Goal: Task Accomplishment & Management: Complete application form

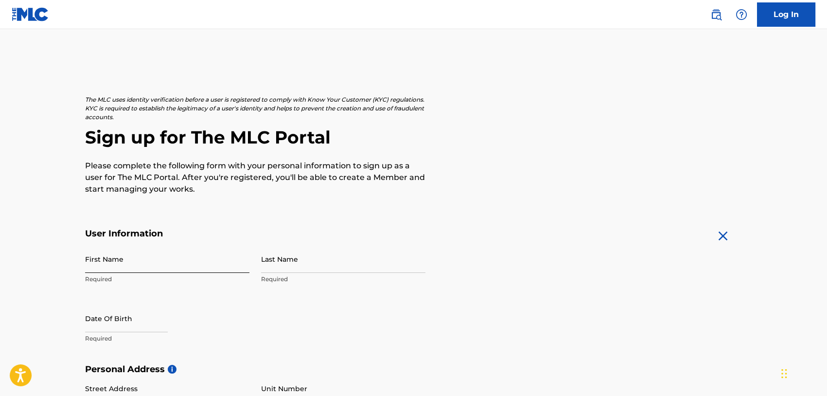
click at [149, 265] on input "First Name" at bounding box center [167, 259] width 164 height 28
type input "[PERSON_NAME]"
type input "1021 N audobon"
type input "[PERSON_NAME]"
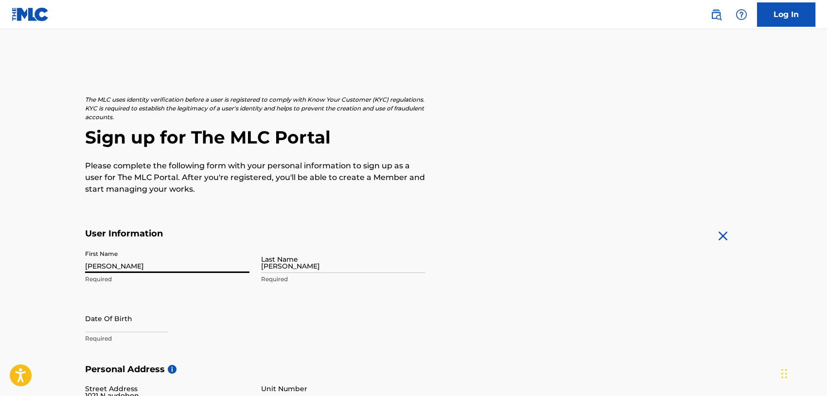
type input "46952"
type input "765"
type input "2432411"
type input "[EMAIL_ADDRESS][DOMAIN_NAME]"
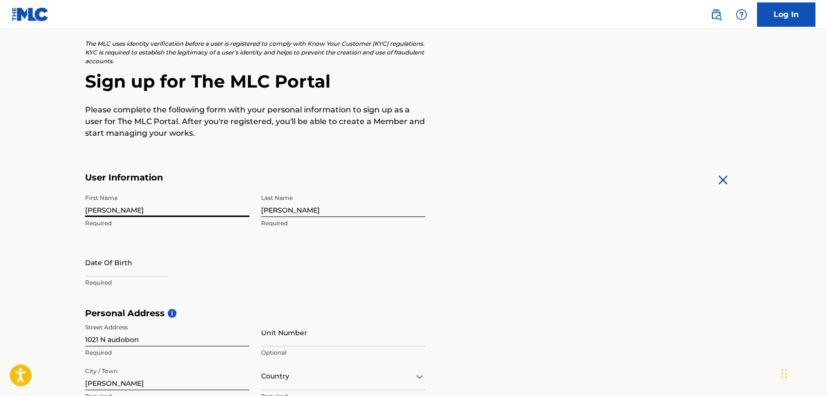
scroll to position [97, 0]
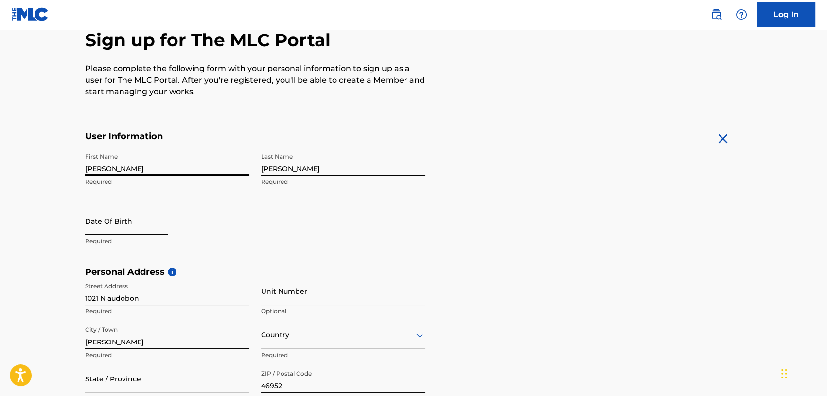
click at [132, 227] on input "text" at bounding box center [126, 221] width 83 height 28
select select "8"
select select "2025"
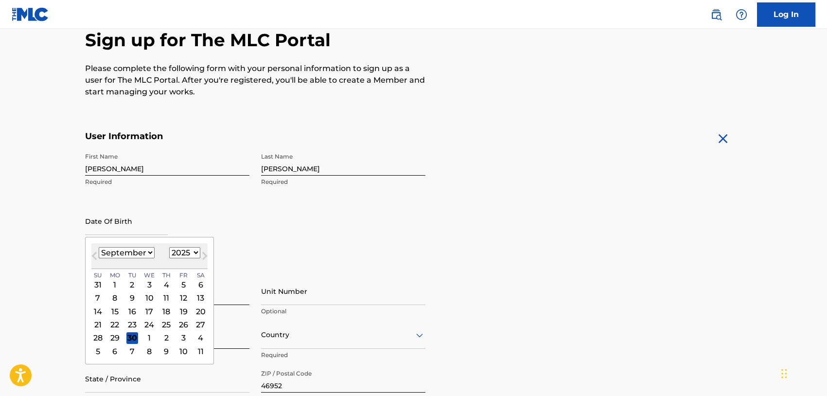
drag, startPoint x: 132, startPoint y: 247, endPoint x: 139, endPoint y: 254, distance: 10.0
click at [132, 247] on select "January February March April May June July August September October November De…" at bounding box center [127, 252] width 56 height 11
select select "2"
click at [99, 247] on select "January February March April May June July August September October November De…" at bounding box center [127, 252] width 56 height 11
click at [181, 251] on select "1899 1900 1901 1902 1903 1904 1905 1906 1907 1908 1909 1910 1911 1912 1913 1914…" at bounding box center [184, 252] width 31 height 11
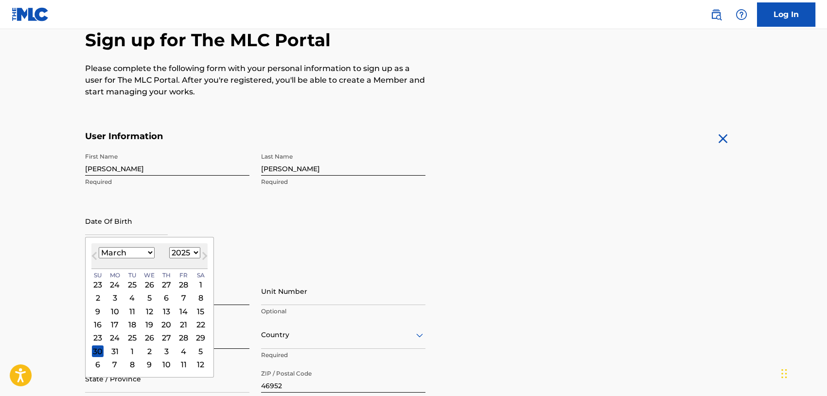
click at [96, 297] on div "2" at bounding box center [98, 298] width 12 height 12
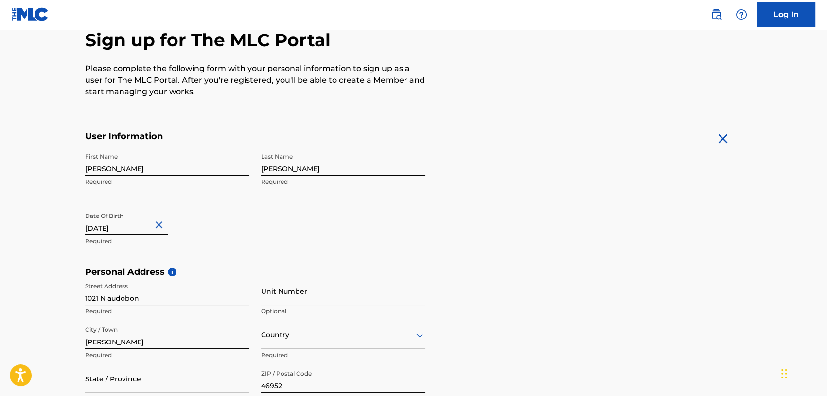
type input "[DATE]"
click at [164, 251] on div "First Name [PERSON_NAME] Required Last Name [PERSON_NAME] Required Date Of Birt…" at bounding box center [255, 207] width 340 height 119
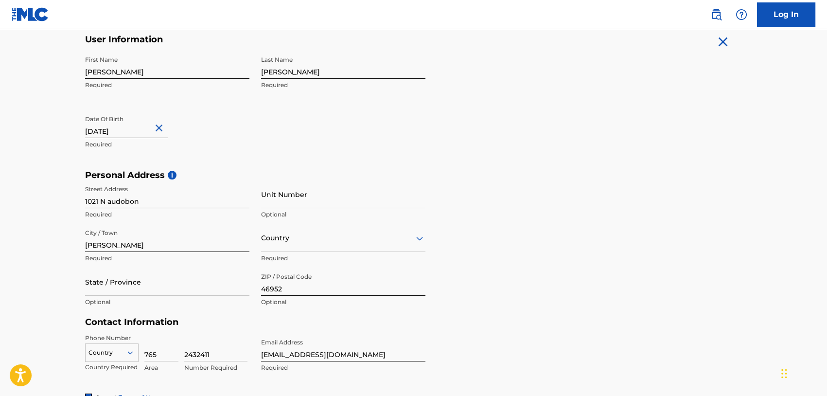
scroll to position [194, 0]
click at [130, 127] on input "[DATE]" at bounding box center [126, 124] width 83 height 28
select select "2"
select select "1993"
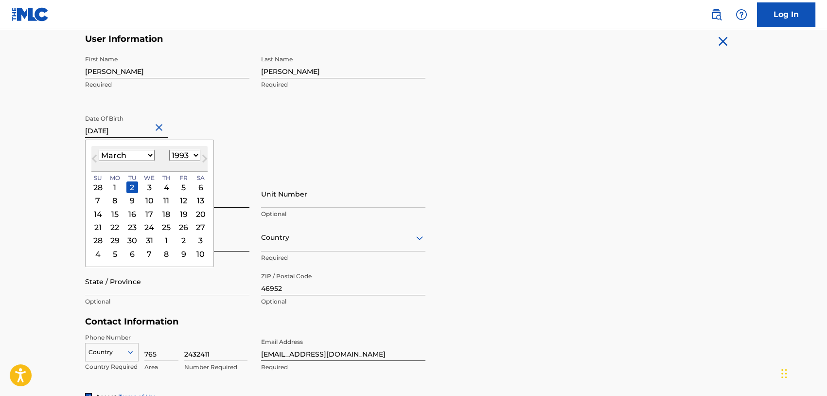
click at [264, 121] on div "First Name [PERSON_NAME] Required Last Name [PERSON_NAME] Required Date Of Birt…" at bounding box center [255, 110] width 340 height 119
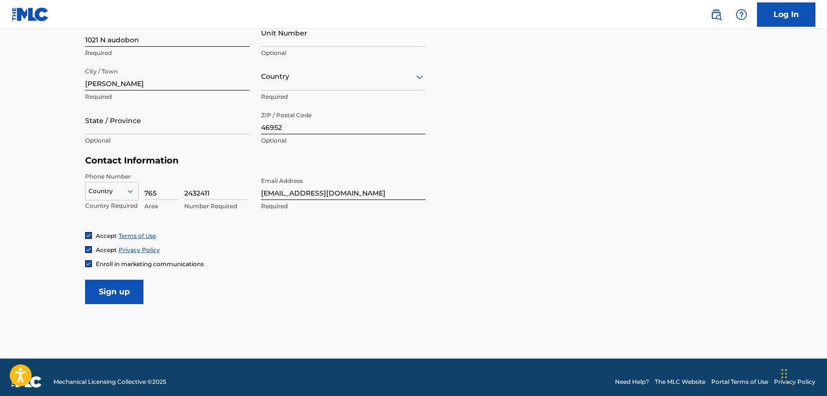
scroll to position [364, 0]
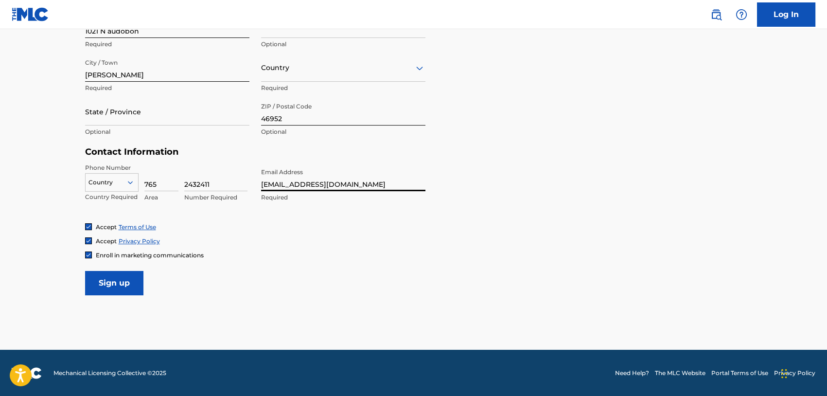
drag, startPoint x: 293, startPoint y: 182, endPoint x: 306, endPoint y: 186, distance: 13.8
click at [293, 182] on input "[EMAIL_ADDRESS][DOMAIN_NAME]" at bounding box center [343, 177] width 164 height 28
drag, startPoint x: 364, startPoint y: 182, endPoint x: 250, endPoint y: 185, distance: 114.3
click at [250, 185] on div "Phone Number Country Country Required 765 Area 2432411 Number Required Email Ad…" at bounding box center [255, 192] width 340 height 59
type input "[EMAIL_ADDRESS][DOMAIN_NAME]"
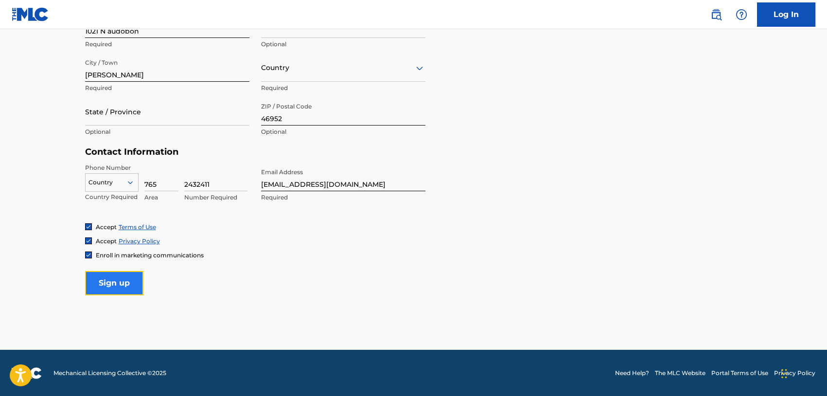
click at [122, 280] on input "Sign up" at bounding box center [114, 283] width 58 height 24
click at [126, 186] on div "Country" at bounding box center [111, 182] width 53 height 18
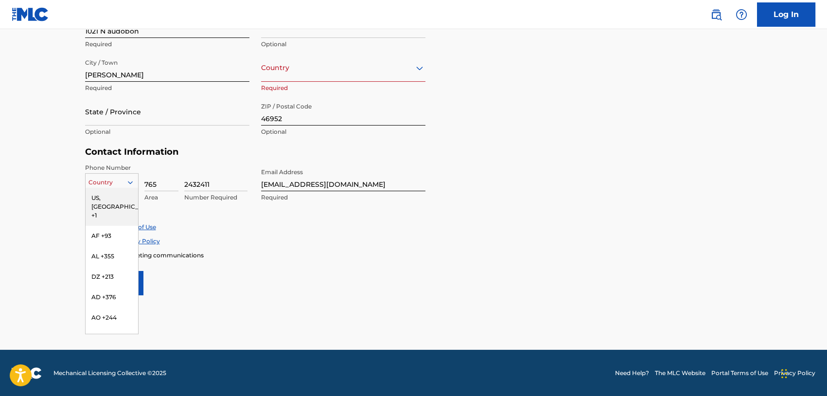
click at [116, 193] on div "US, [GEOGRAPHIC_DATA] +1" at bounding box center [112, 207] width 53 height 38
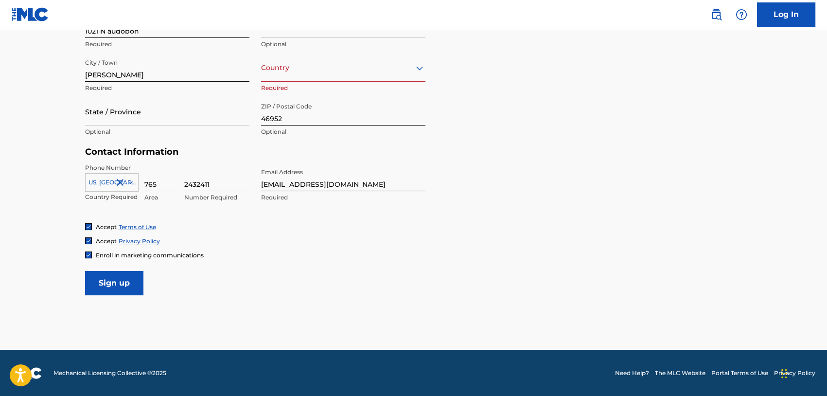
click at [199, 217] on div "Phone Number [GEOGRAPHIC_DATA], [GEOGRAPHIC_DATA] +1 Country Required 765 Area …" at bounding box center [255, 192] width 340 height 59
click at [123, 285] on input "Sign up" at bounding box center [114, 283] width 58 height 24
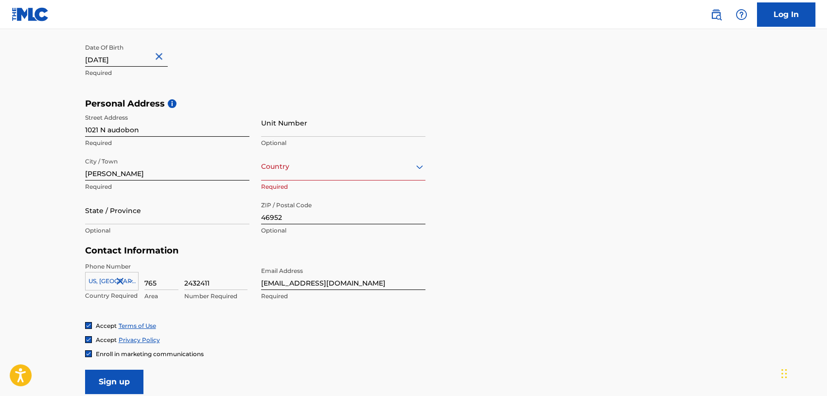
scroll to position [218, 0]
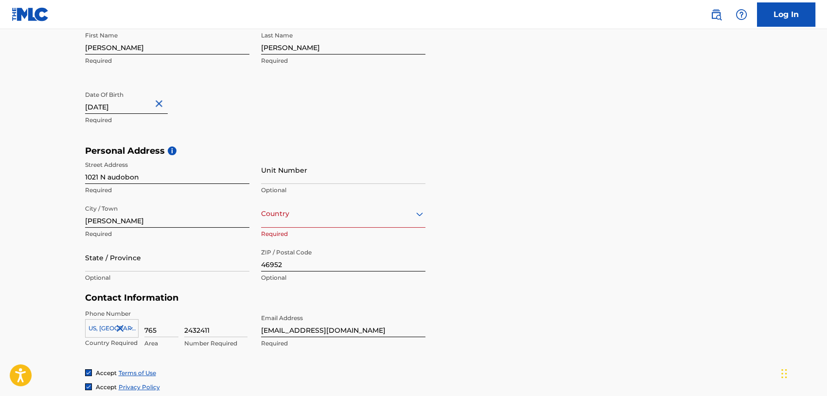
click at [276, 216] on div at bounding box center [343, 214] width 164 height 12
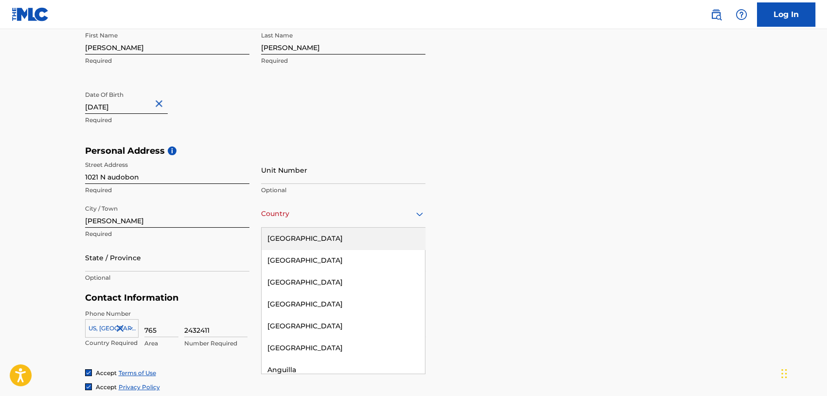
click at [298, 235] on div "[GEOGRAPHIC_DATA]" at bounding box center [343, 239] width 163 height 22
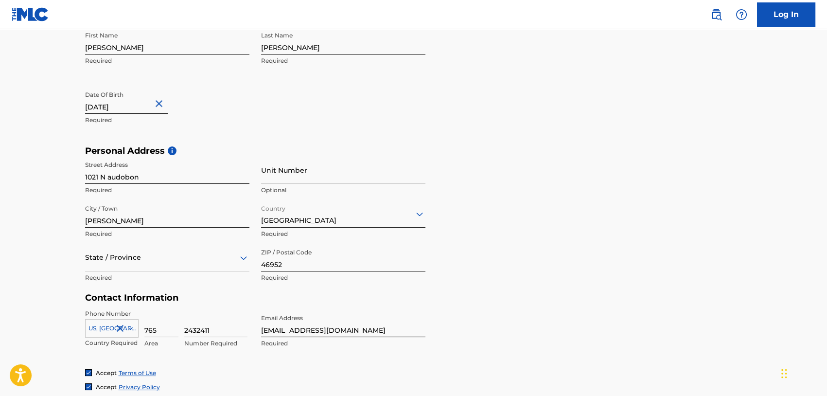
click at [471, 244] on div "Personal Address i Street Address [GEOGRAPHIC_DATA] Unit Number Optional City /…" at bounding box center [413, 218] width 657 height 147
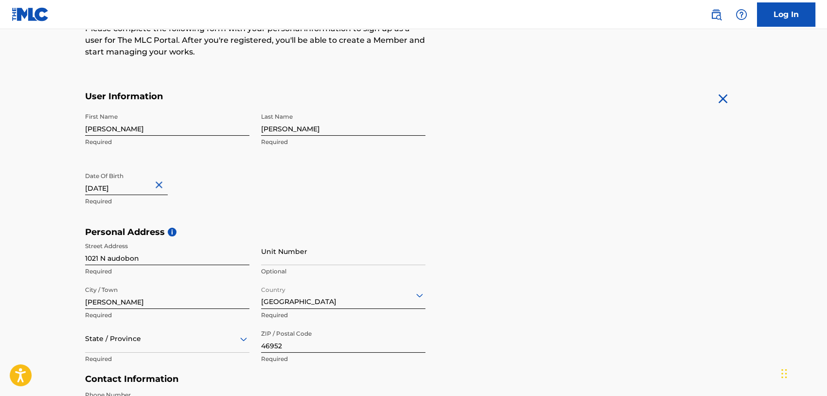
scroll to position [170, 0]
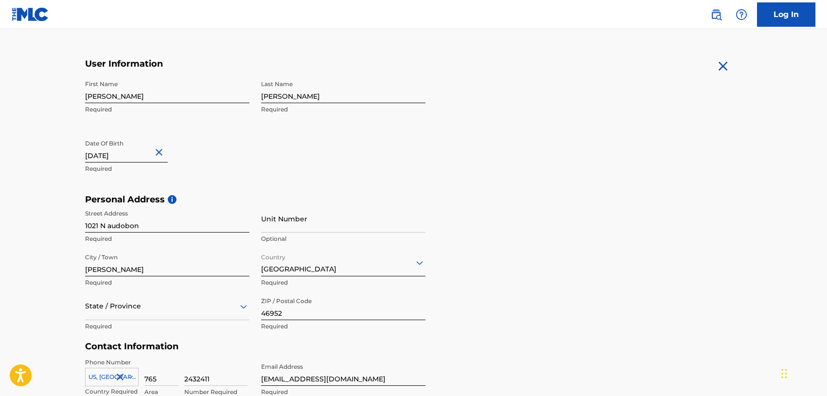
click at [180, 313] on div "State / Province" at bounding box center [167, 306] width 164 height 28
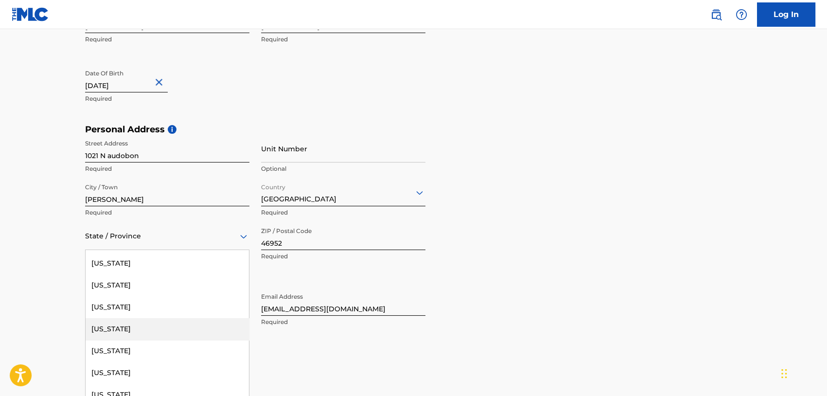
scroll to position [243, 0]
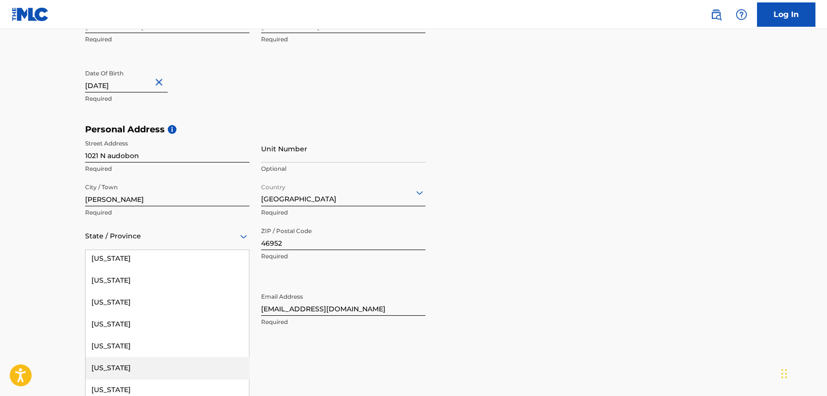
click at [115, 365] on div "[US_STATE]" at bounding box center [167, 368] width 163 height 22
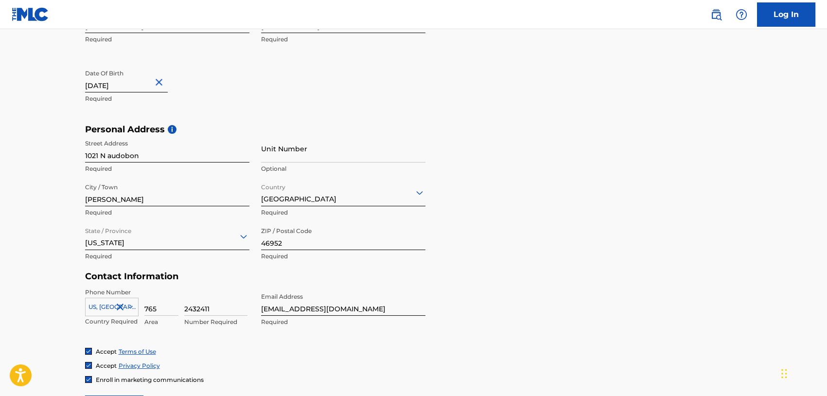
click at [54, 270] on main "The MLC uses identity verification before a user is registered to comply with K…" at bounding box center [413, 131] width 827 height 685
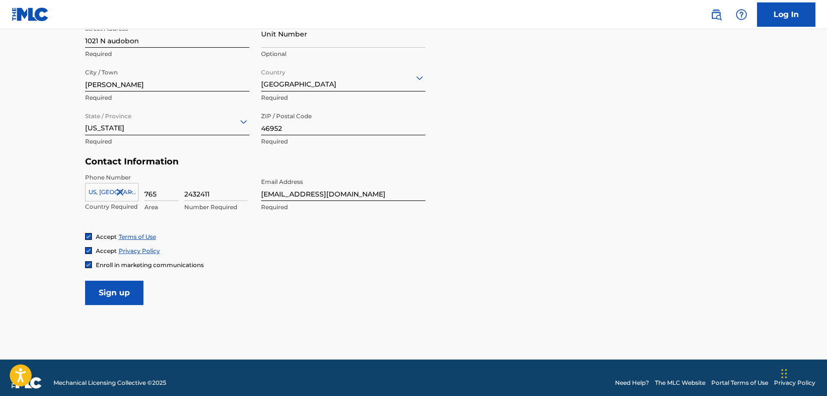
scroll to position [364, 0]
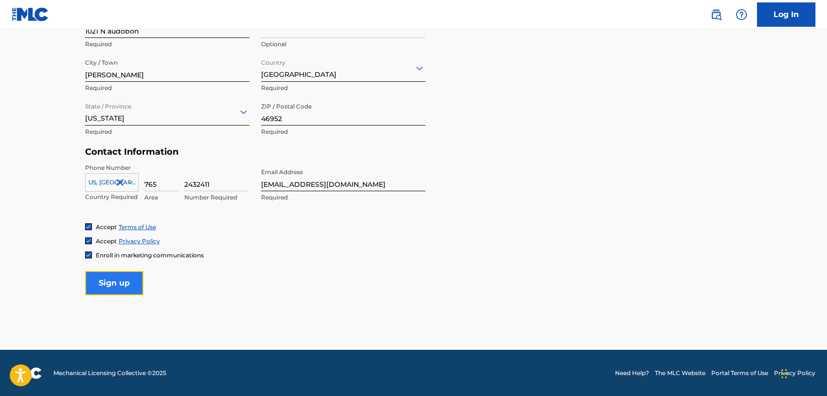
click at [111, 280] on input "Sign up" at bounding box center [114, 283] width 58 height 24
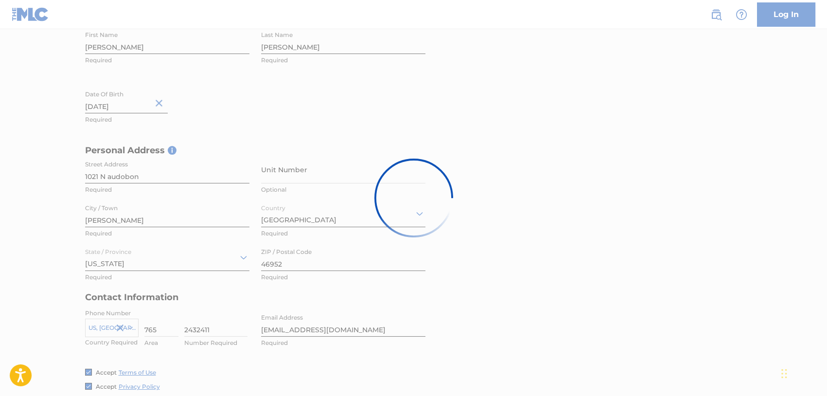
scroll to position [218, 0]
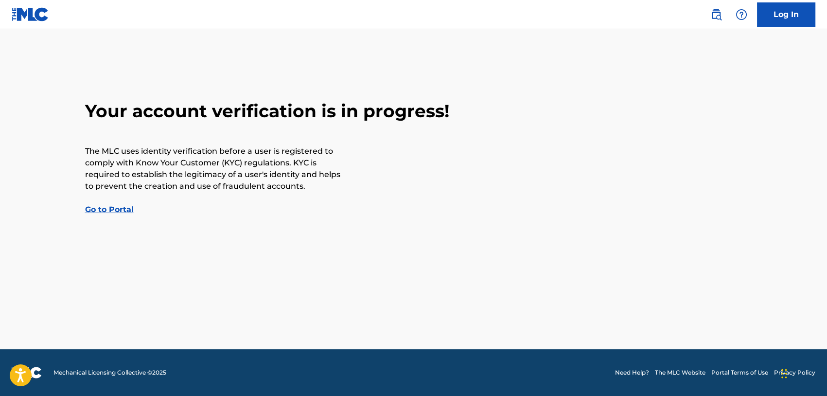
click at [160, 252] on main "Your account verification is in progress! The MLC uses identity verification be…" at bounding box center [413, 189] width 827 height 320
click at [100, 205] on link "Go to Portal" at bounding box center [109, 209] width 49 height 9
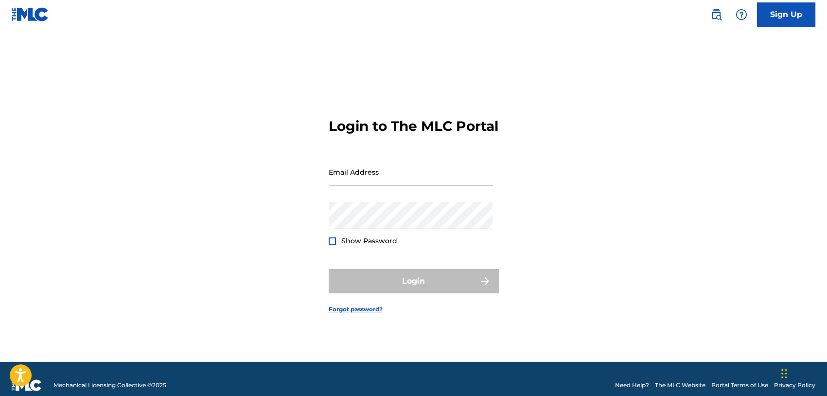
click at [36, 10] on img at bounding box center [30, 14] width 37 height 14
